Goal: Task Accomplishment & Management: Manage account settings

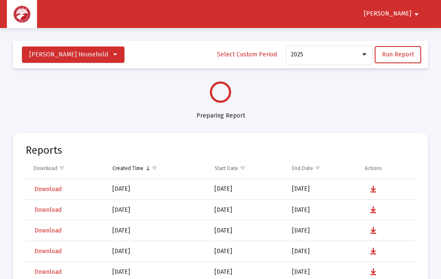
select select "View all"
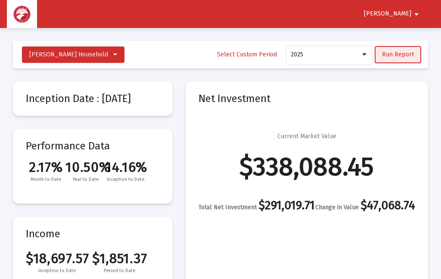
click at [400, 53] on span "Run Report" at bounding box center [398, 54] width 32 height 7
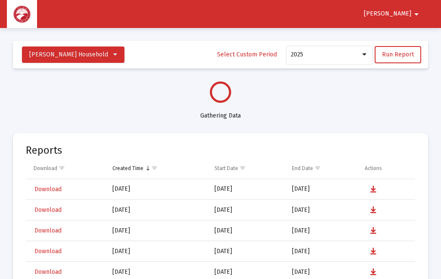
select select "View all"
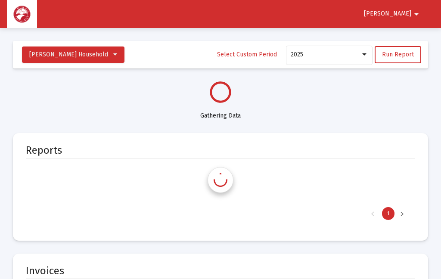
select select "View all"
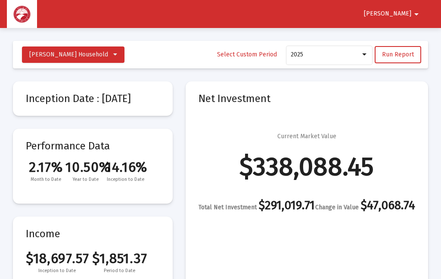
click at [410, 11] on span "[PERSON_NAME]" at bounding box center [387, 13] width 47 height 7
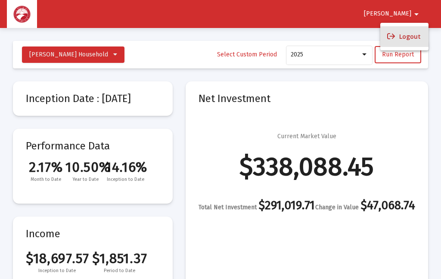
click at [419, 37] on button "Logout" at bounding box center [405, 36] width 48 height 21
